Goal: Task Accomplishment & Management: Manage account settings

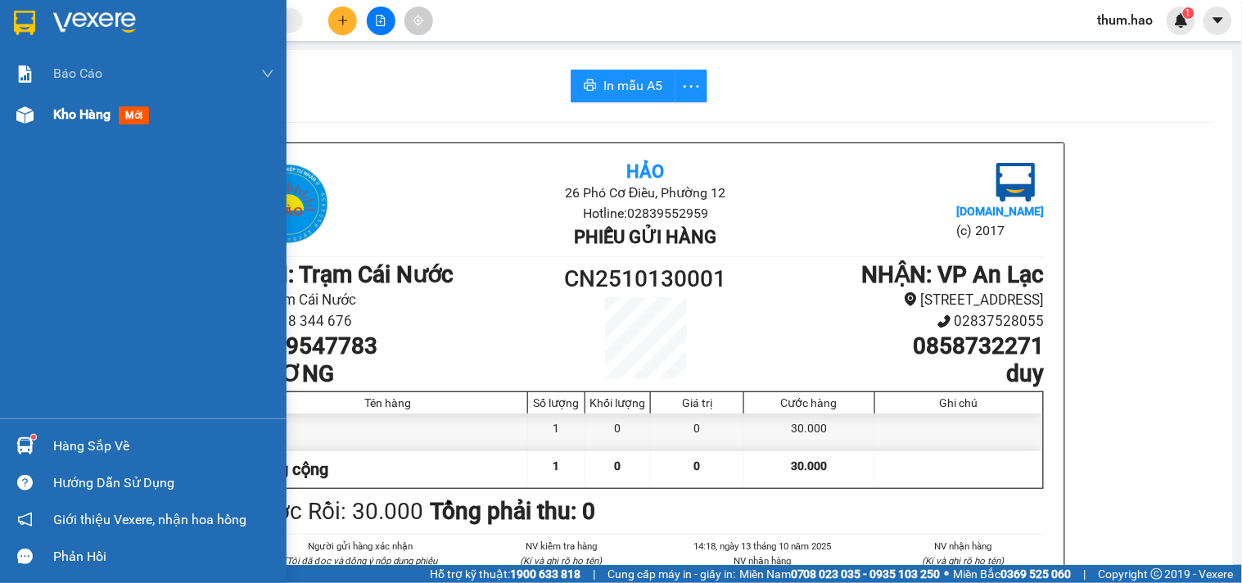
click at [71, 120] on span "Kho hàng" at bounding box center [81, 114] width 57 height 16
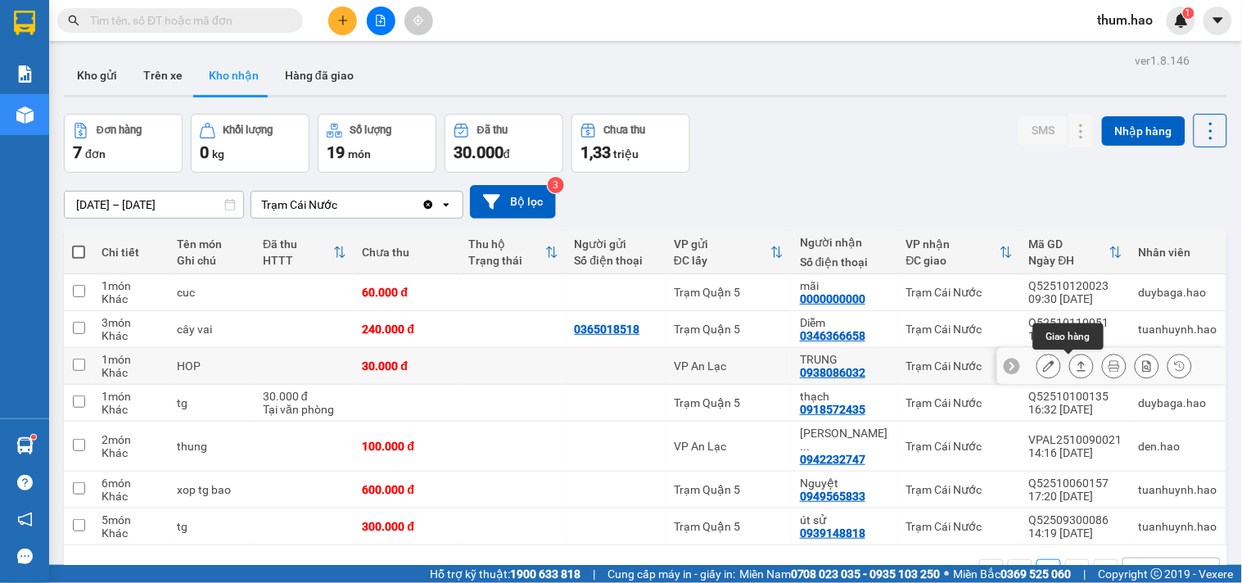
click at [1076, 369] on icon at bounding box center [1081, 365] width 11 height 11
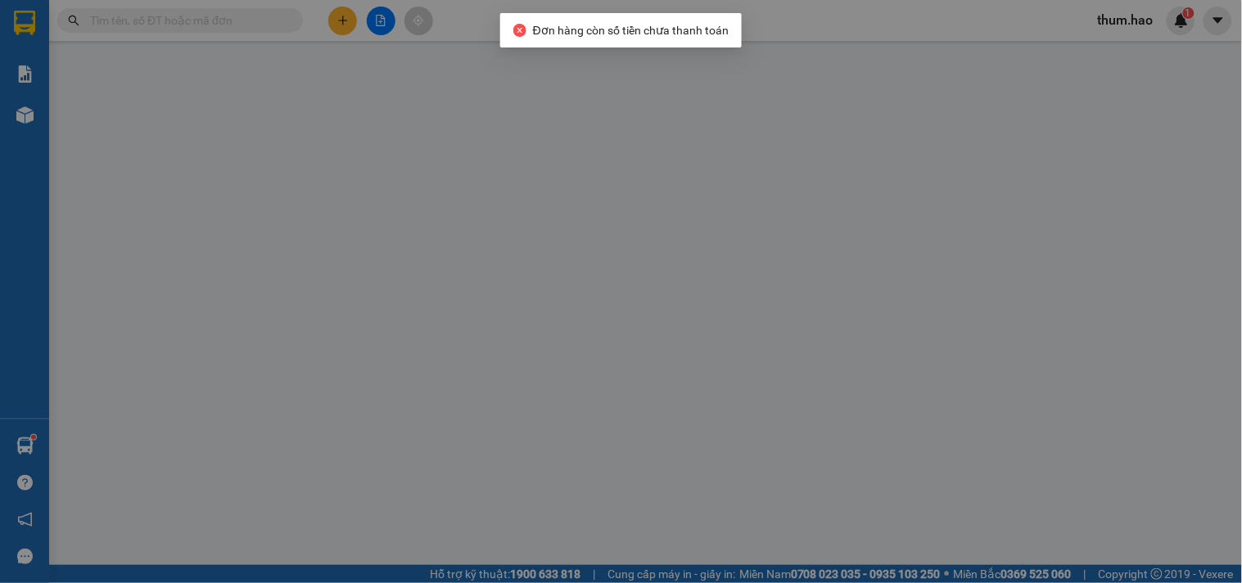
type input "0938086032"
type input "TRUNG"
type input "30.000"
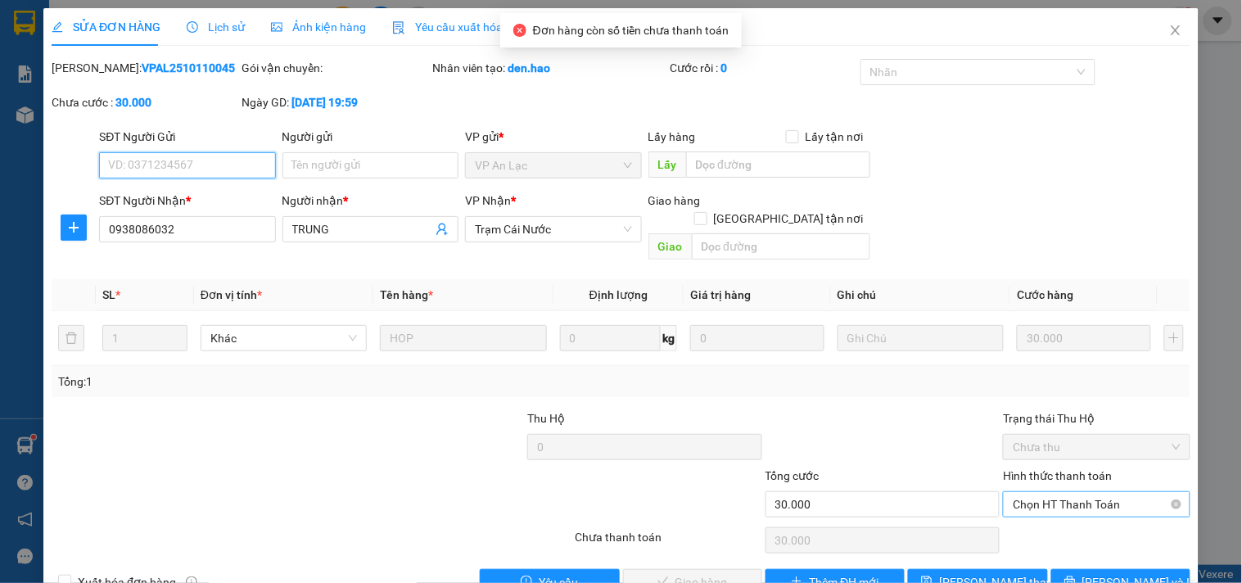
click at [1066, 492] on span "Chọn HT Thanh Toán" at bounding box center [1096, 504] width 167 height 25
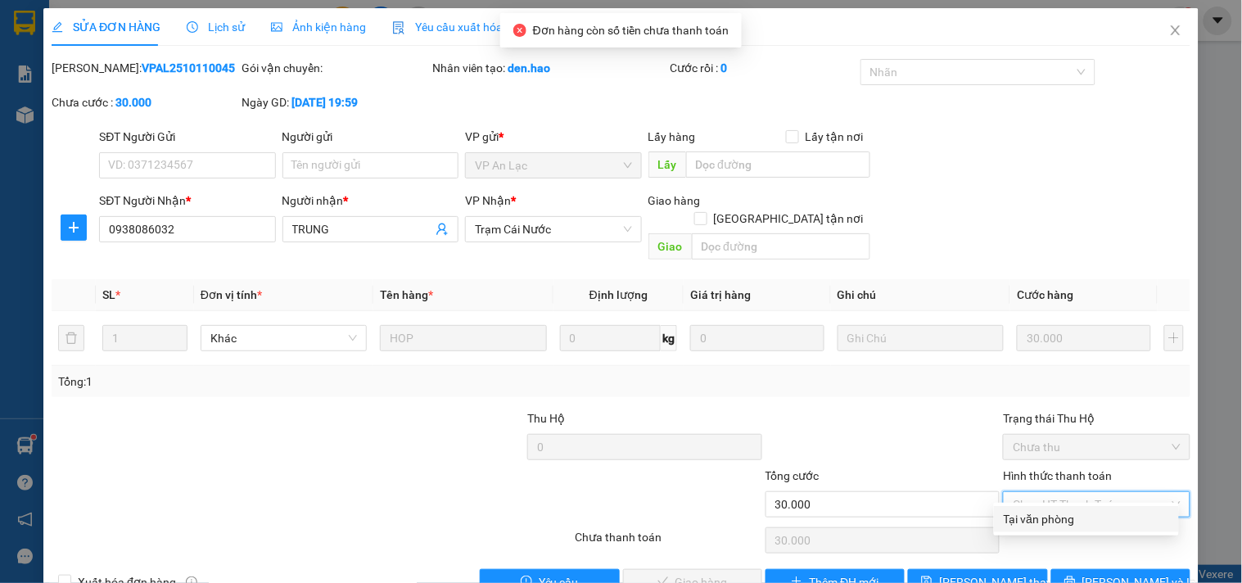
click at [1064, 512] on div "Tại văn phòng" at bounding box center [1086, 519] width 165 height 18
type input "0"
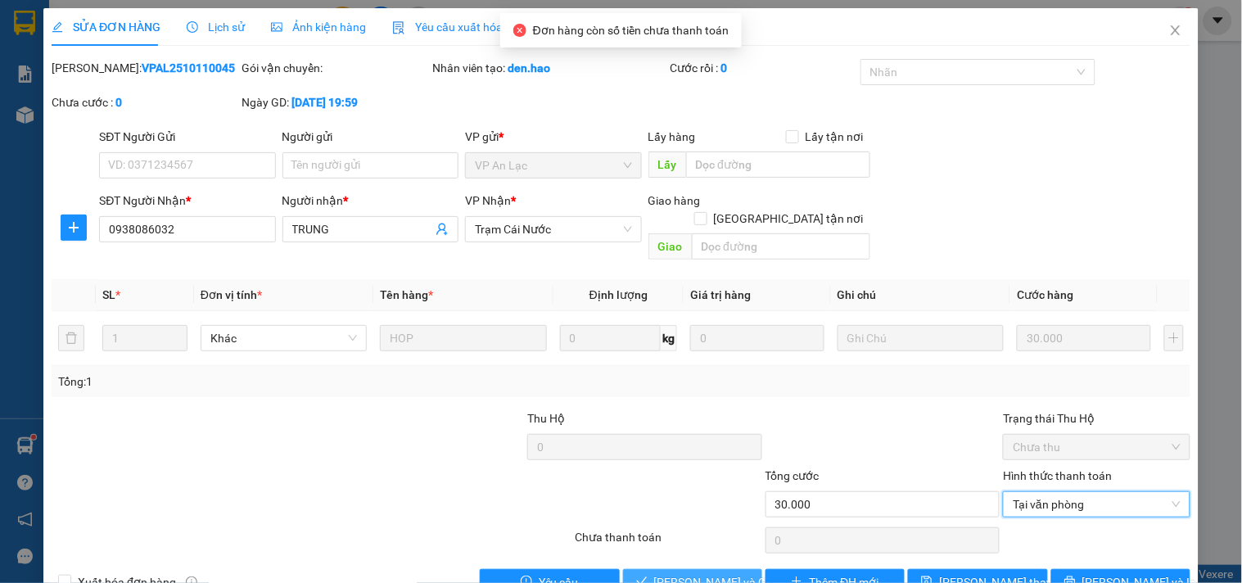
click at [723, 573] on span "[PERSON_NAME] và Giao hàng" at bounding box center [732, 582] width 157 height 18
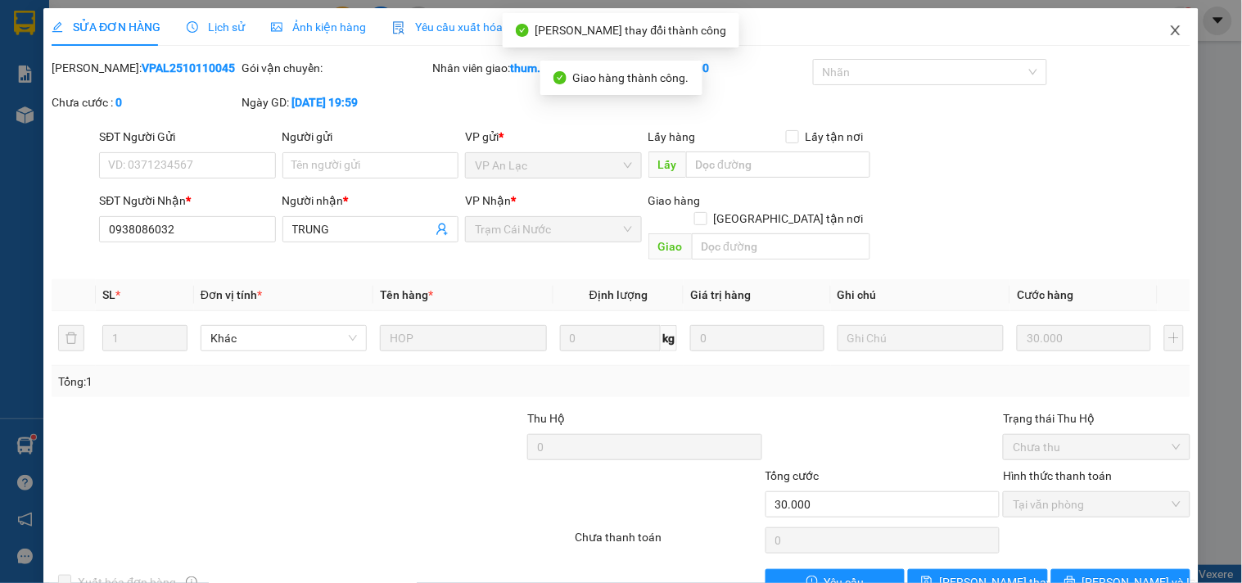
click at [1171, 34] on span "Close" at bounding box center [1176, 31] width 46 height 46
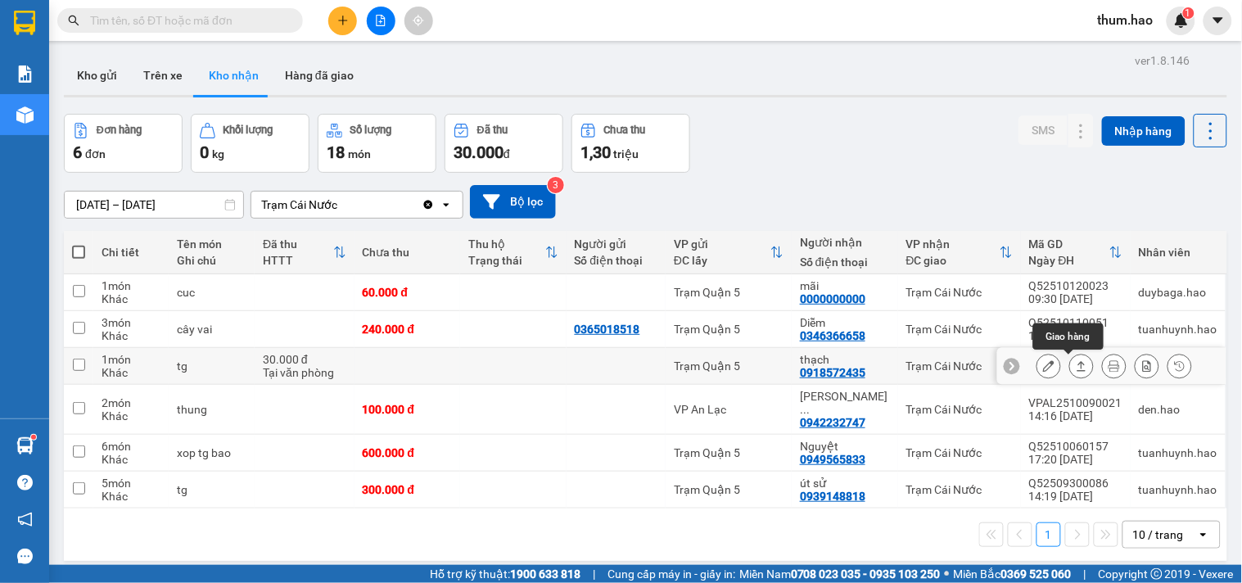
click at [1076, 361] on icon at bounding box center [1081, 365] width 11 height 11
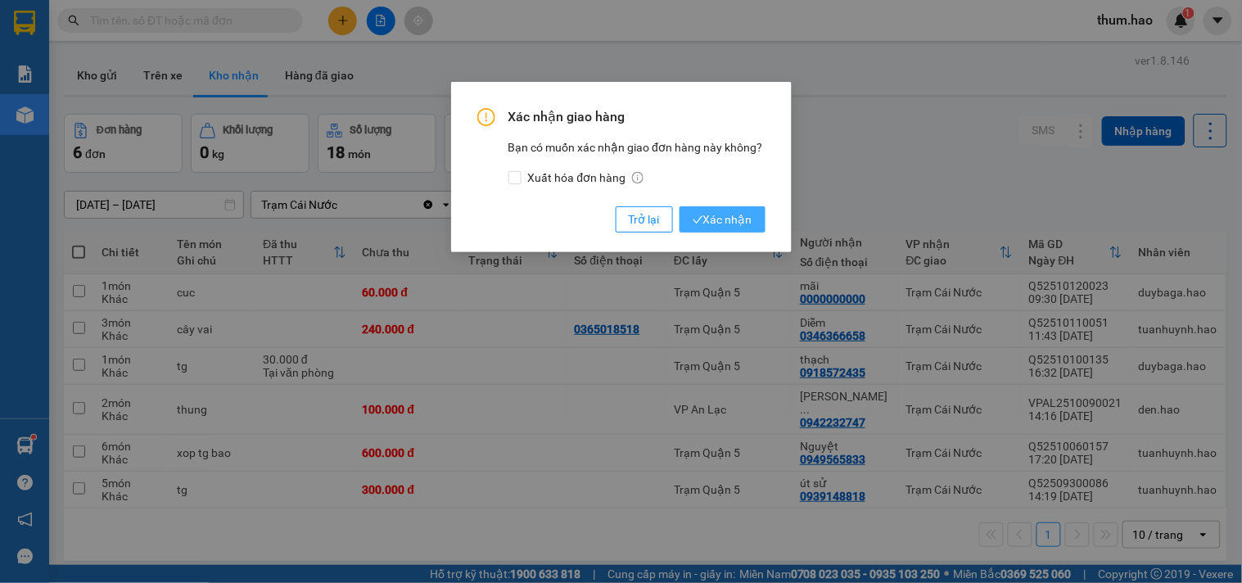
click at [733, 221] on span "Xác nhận" at bounding box center [723, 219] width 60 height 18
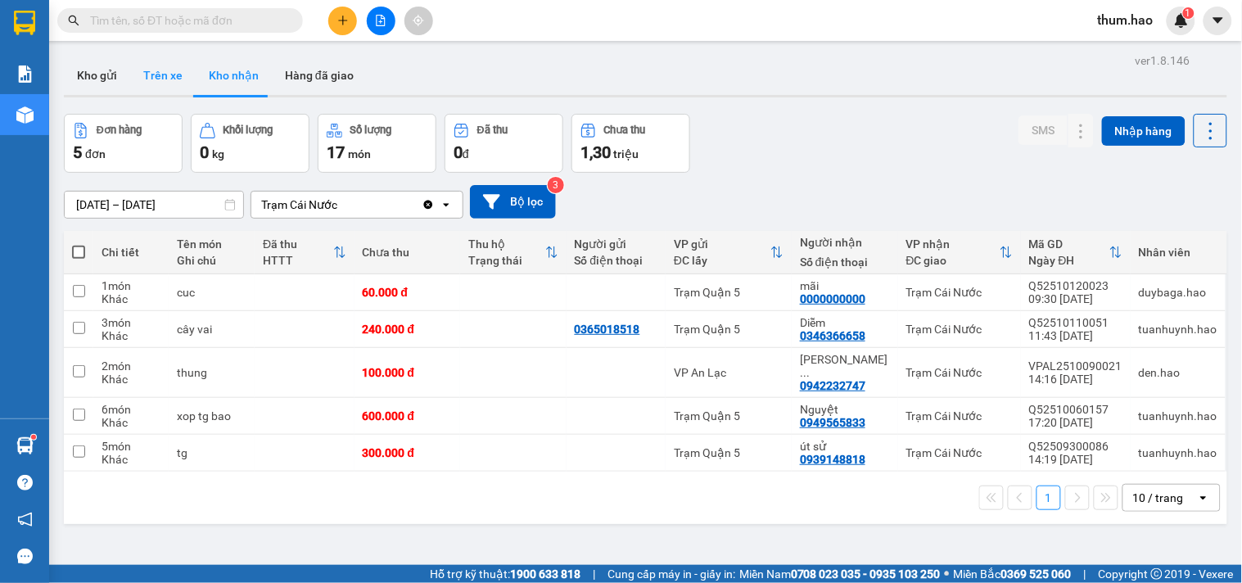
click at [142, 76] on button "Trên xe" at bounding box center [162, 75] width 65 height 39
type input "[DATE] – [DATE]"
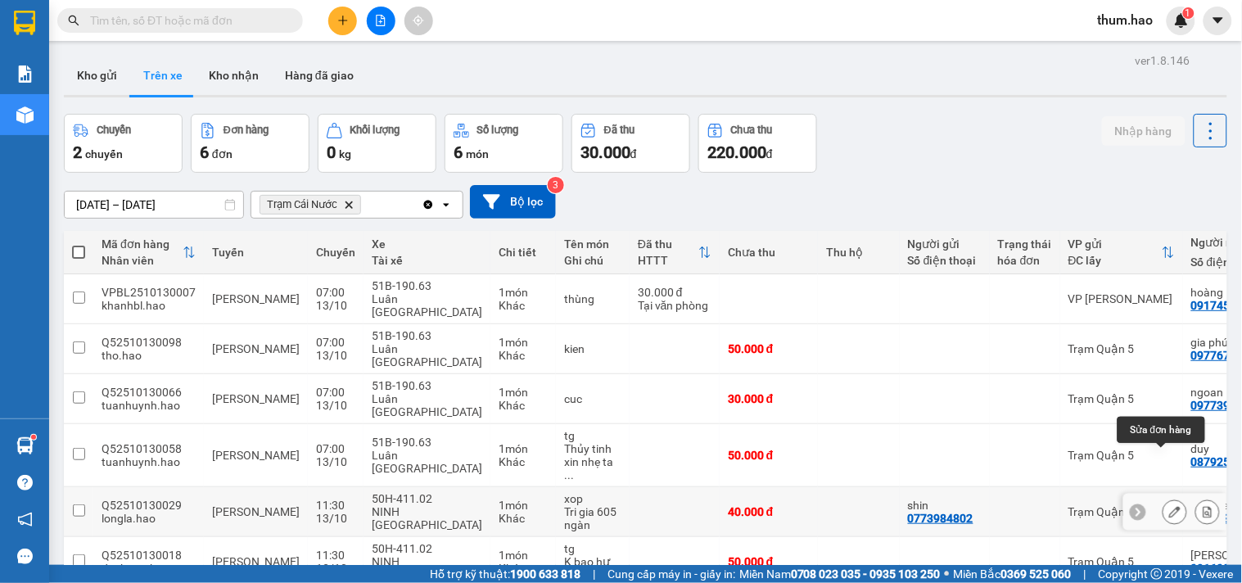
click at [1169, 506] on icon at bounding box center [1174, 511] width 11 height 11
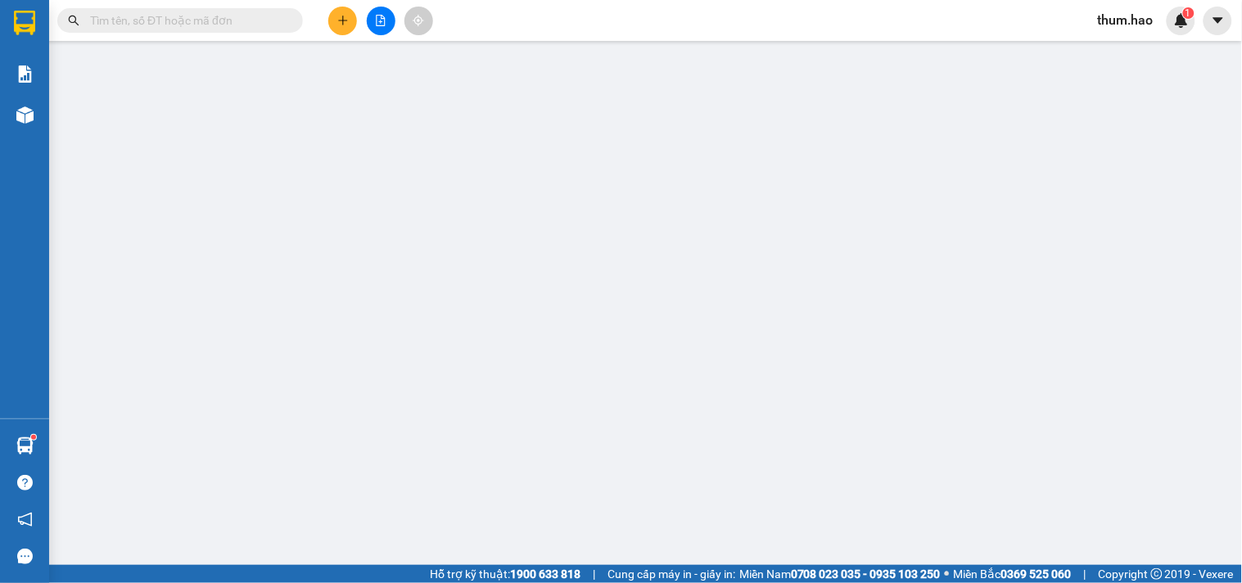
type input "0773984802"
type input "shin"
type input "0328286362"
type input "tran sieu"
type input "40.000"
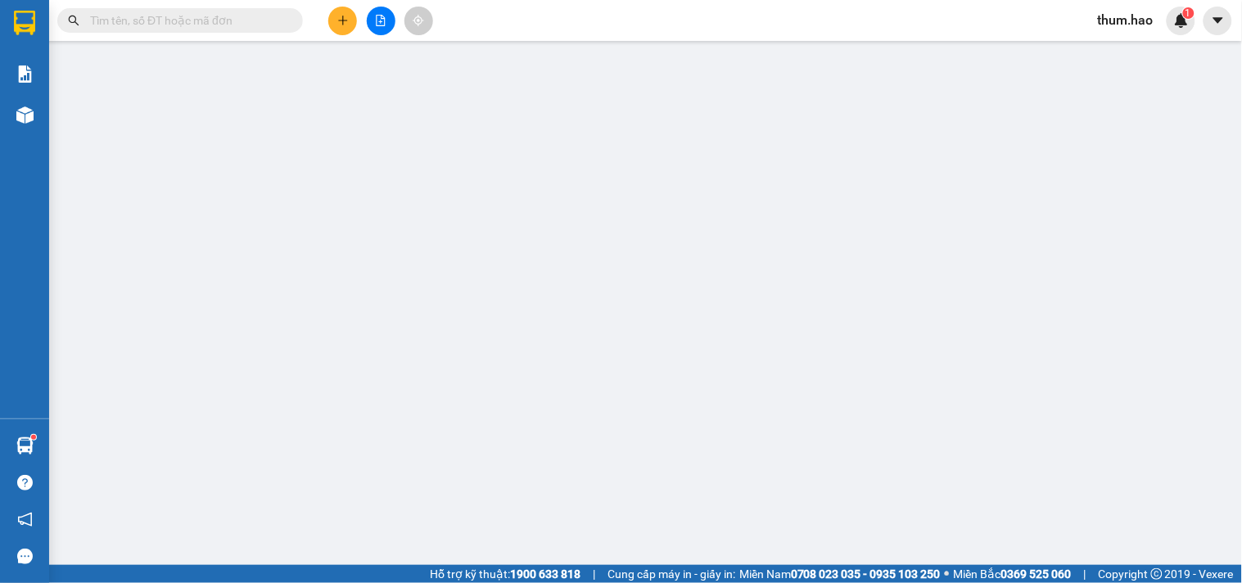
type input "40.000"
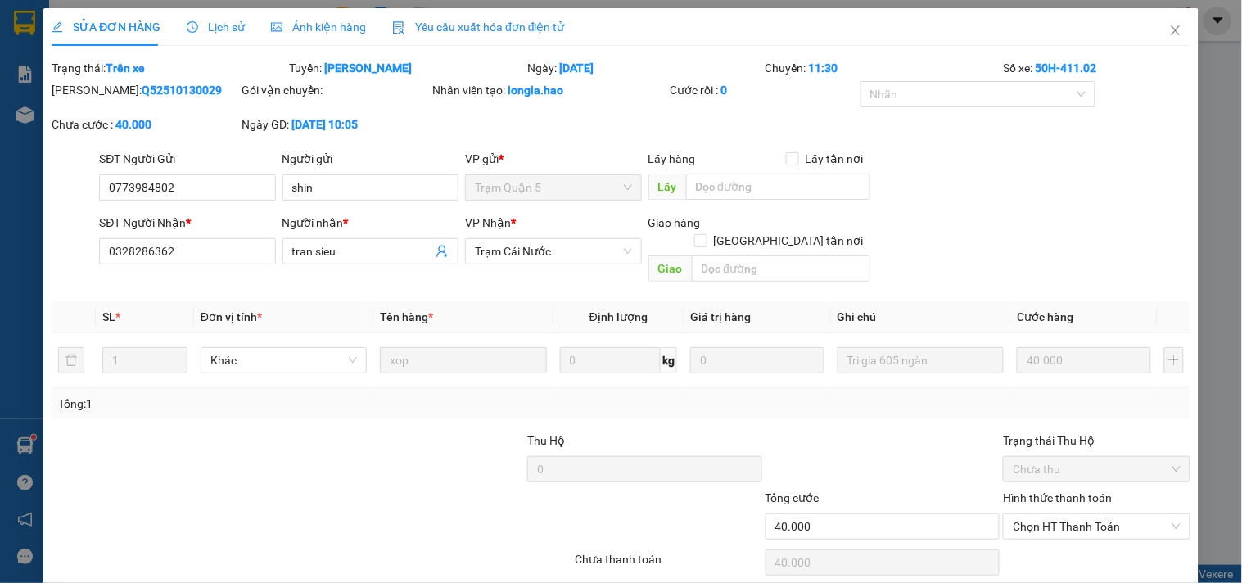
click at [295, 18] on div "Ảnh kiện hàng" at bounding box center [318, 27] width 95 height 18
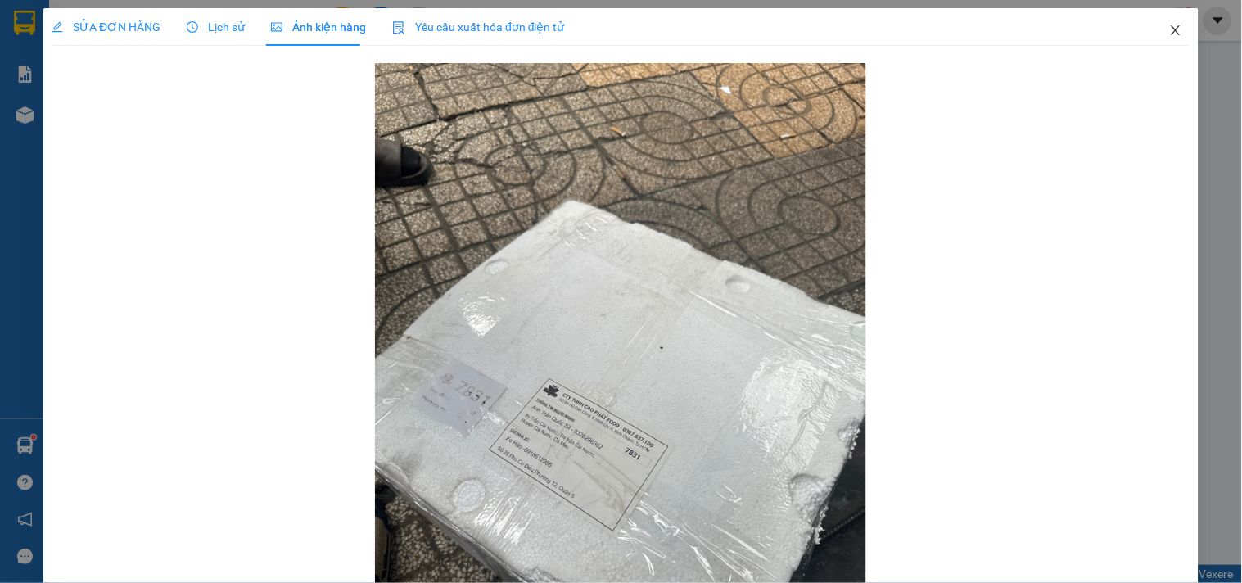
click at [1182, 43] on span "Close" at bounding box center [1176, 31] width 46 height 46
